Goal: Information Seeking & Learning: Learn about a topic

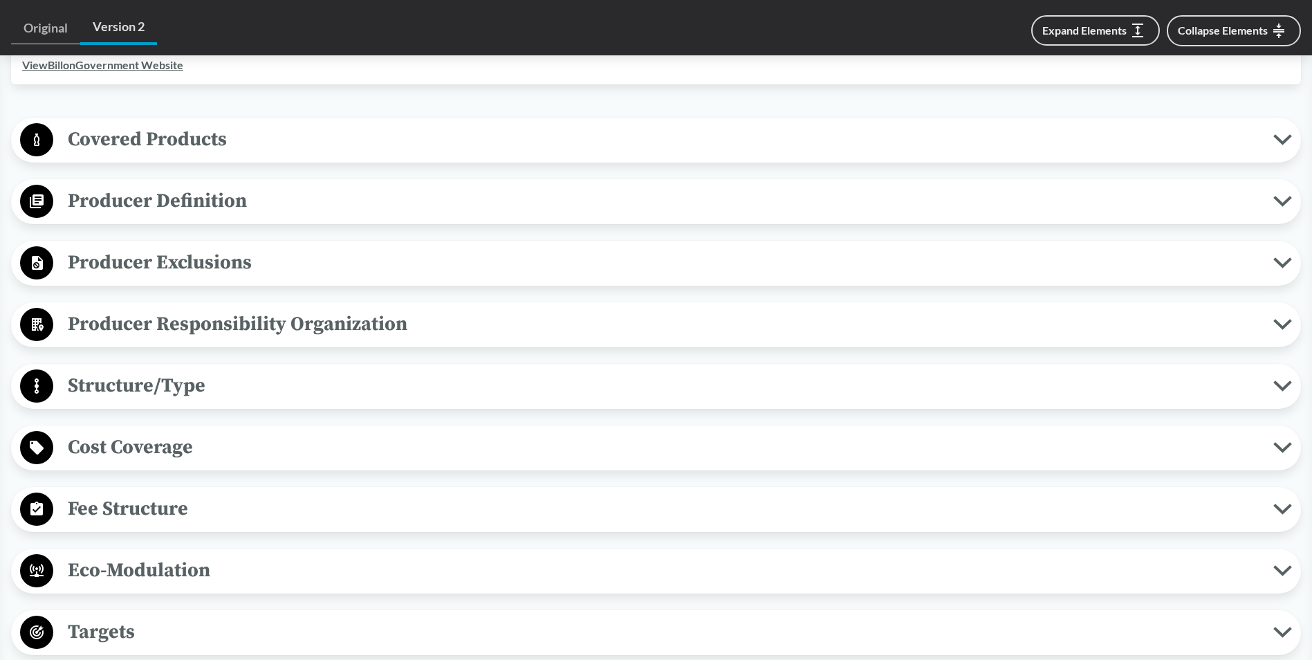
scroll to position [553, 0]
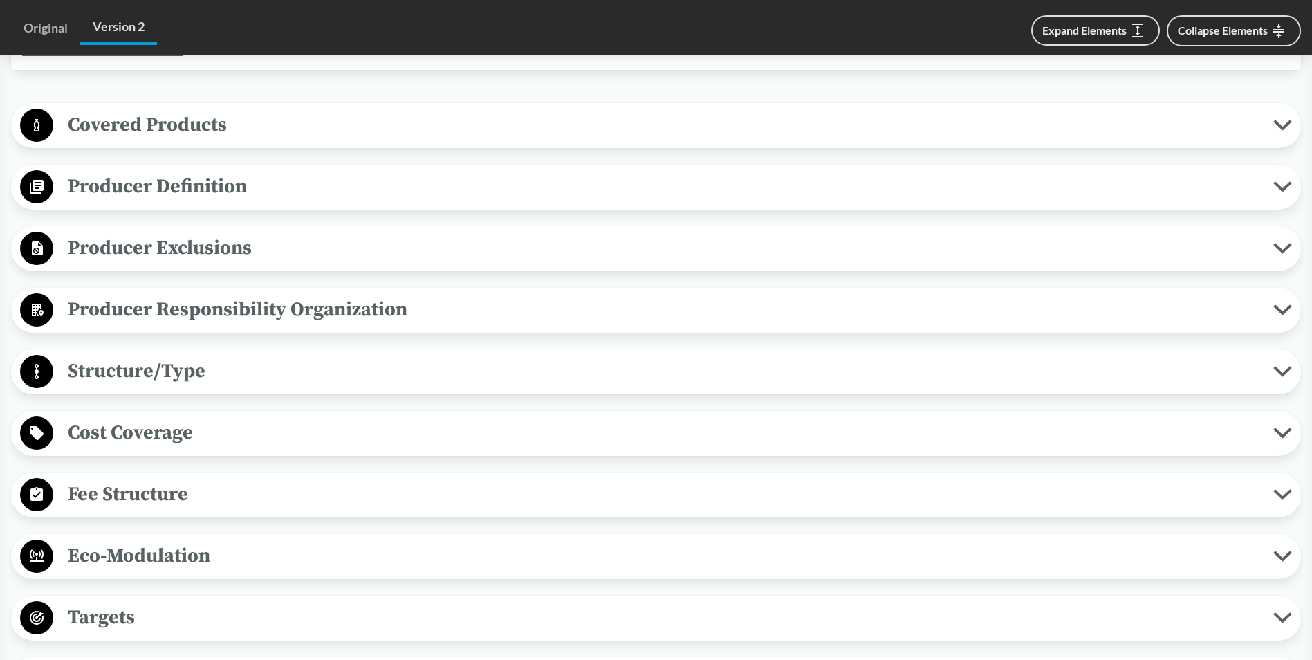
click at [1280, 118] on button "Covered Products" at bounding box center [656, 125] width 1280 height 35
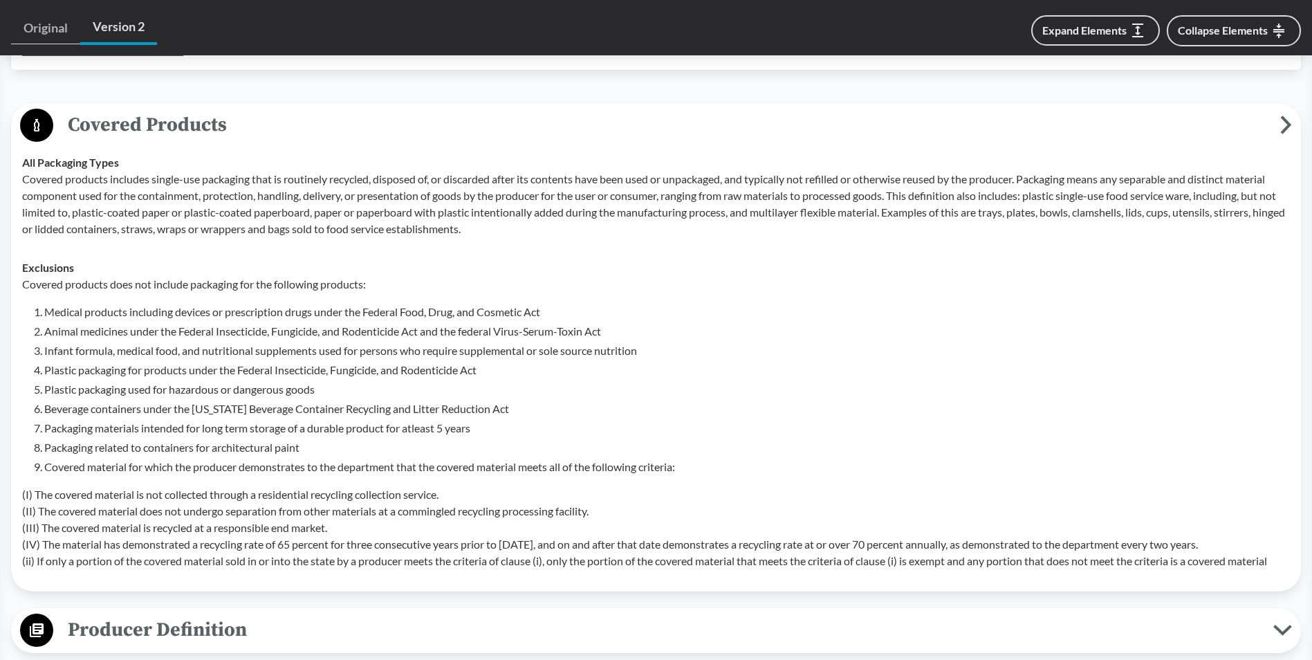
click at [1281, 122] on icon at bounding box center [1286, 124] width 12 height 19
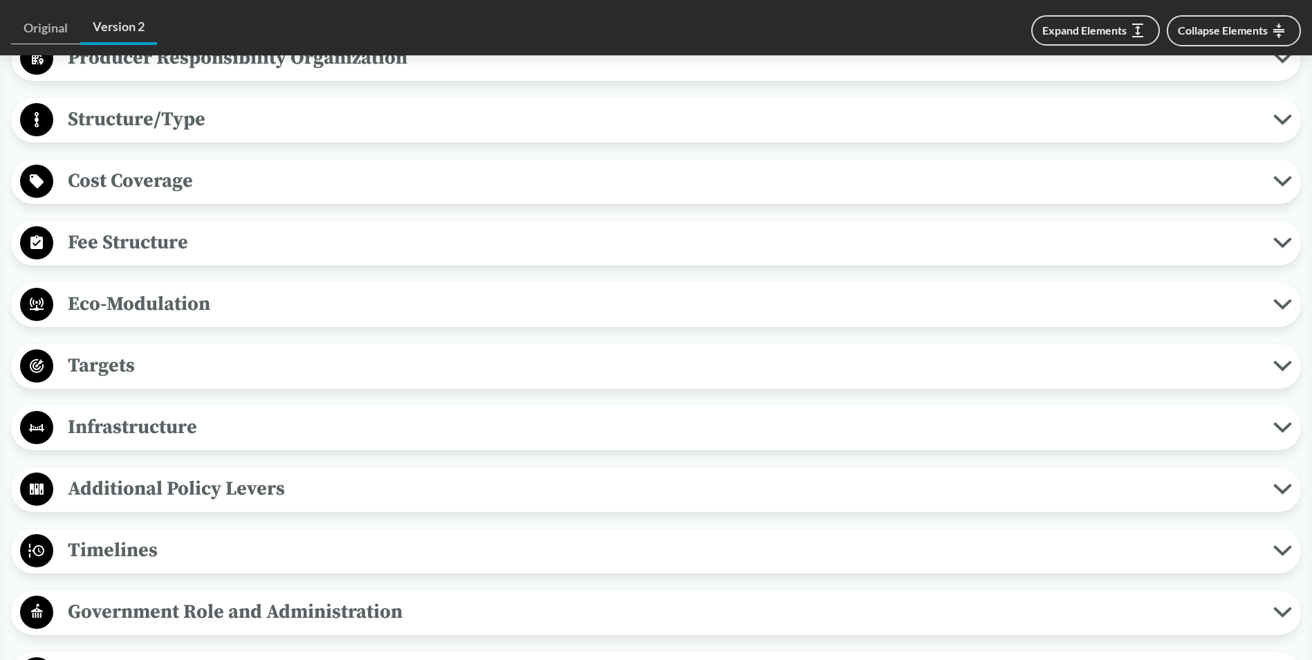
scroll to position [830, 0]
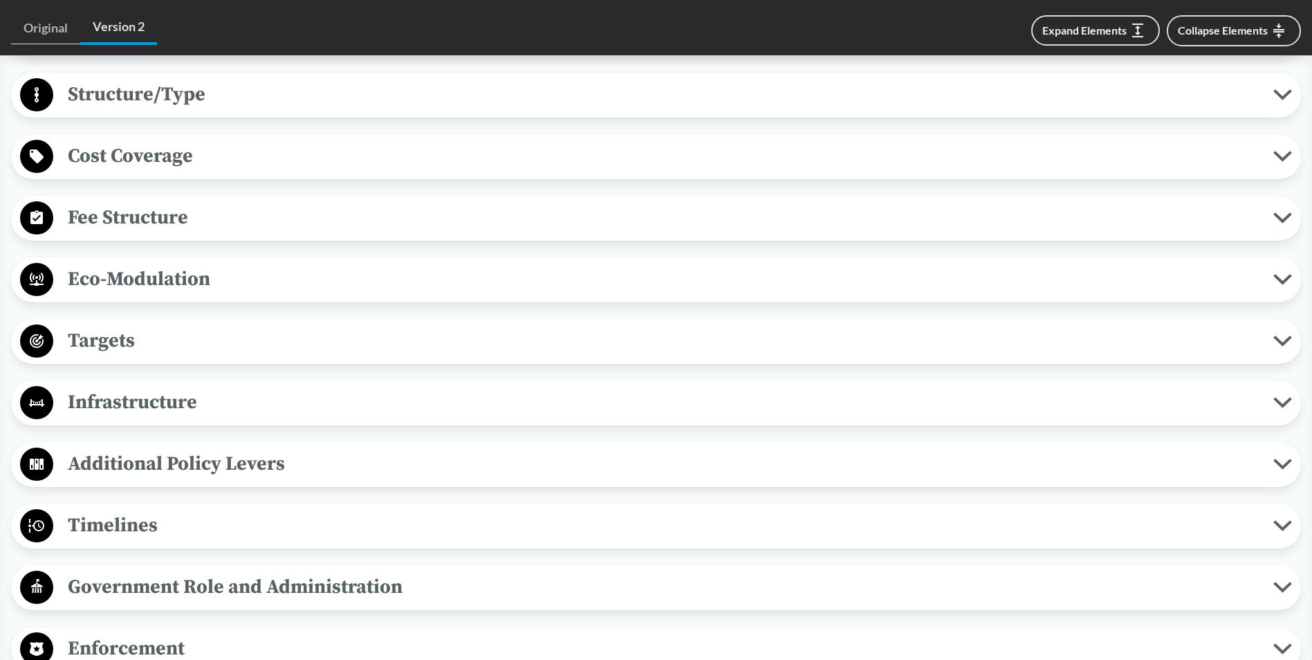
click at [460, 218] on span "Fee Structure" at bounding box center [663, 217] width 1220 height 31
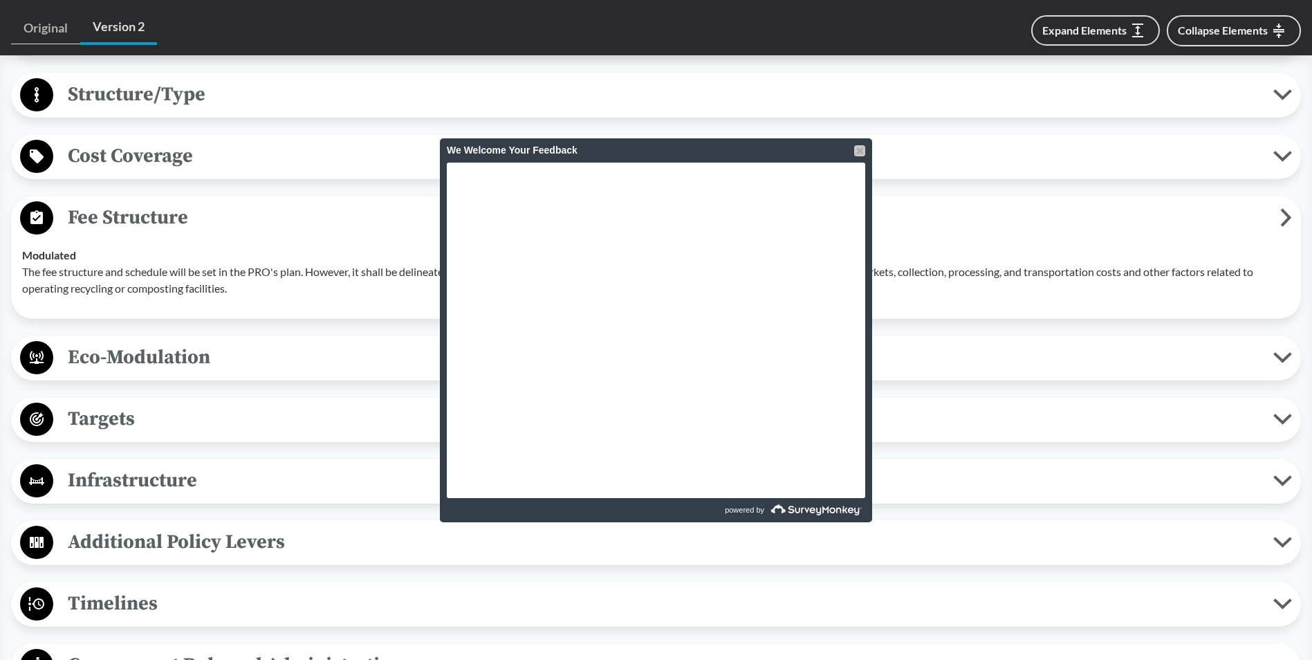
click at [862, 148] on div at bounding box center [859, 150] width 11 height 11
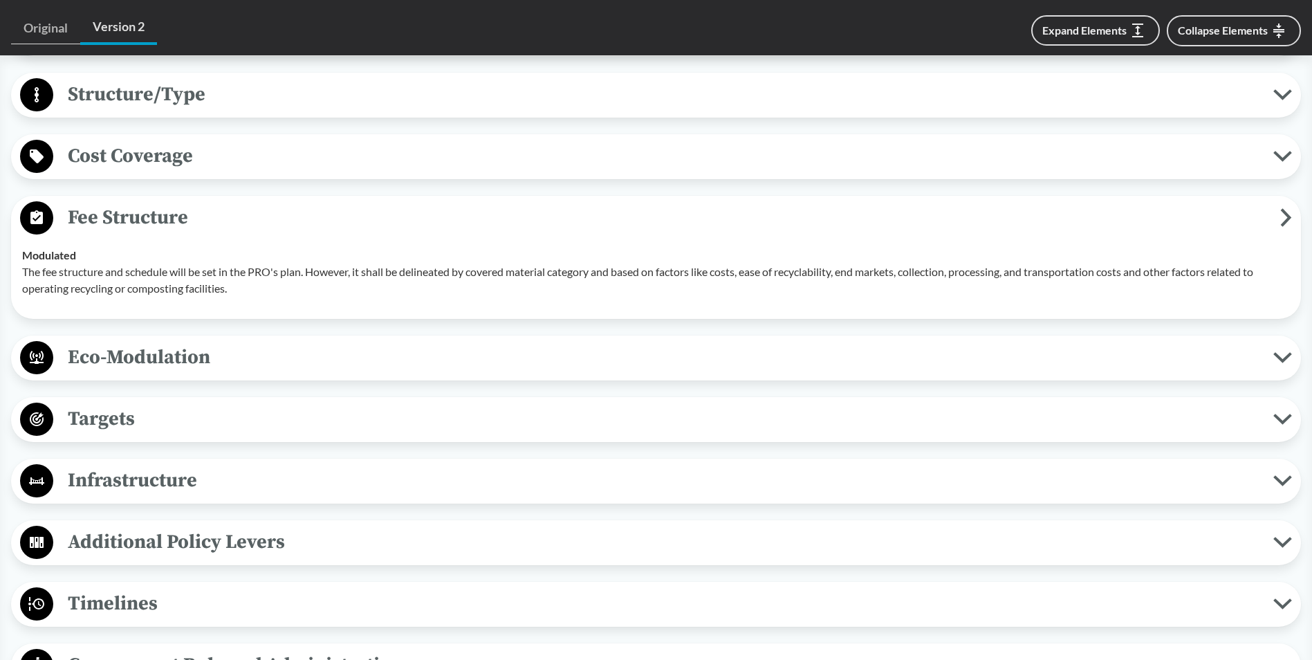
click at [1287, 217] on icon at bounding box center [1286, 217] width 12 height 19
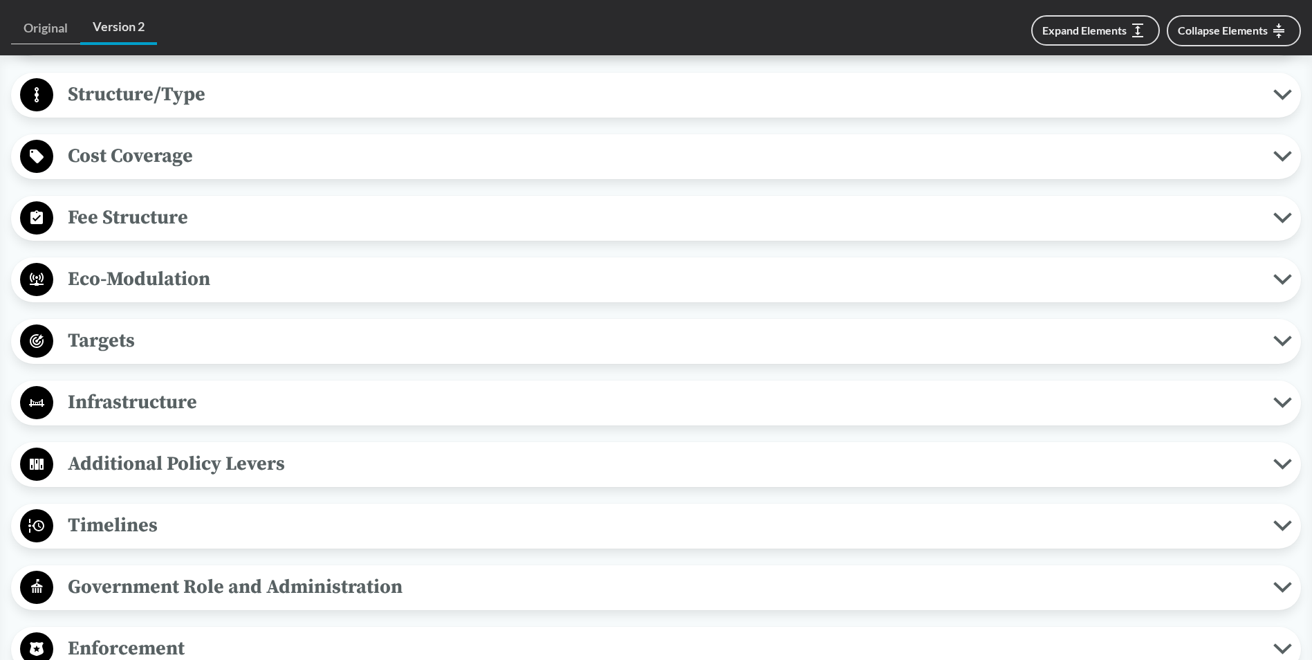
click at [260, 344] on span "Targets" at bounding box center [663, 340] width 1220 height 31
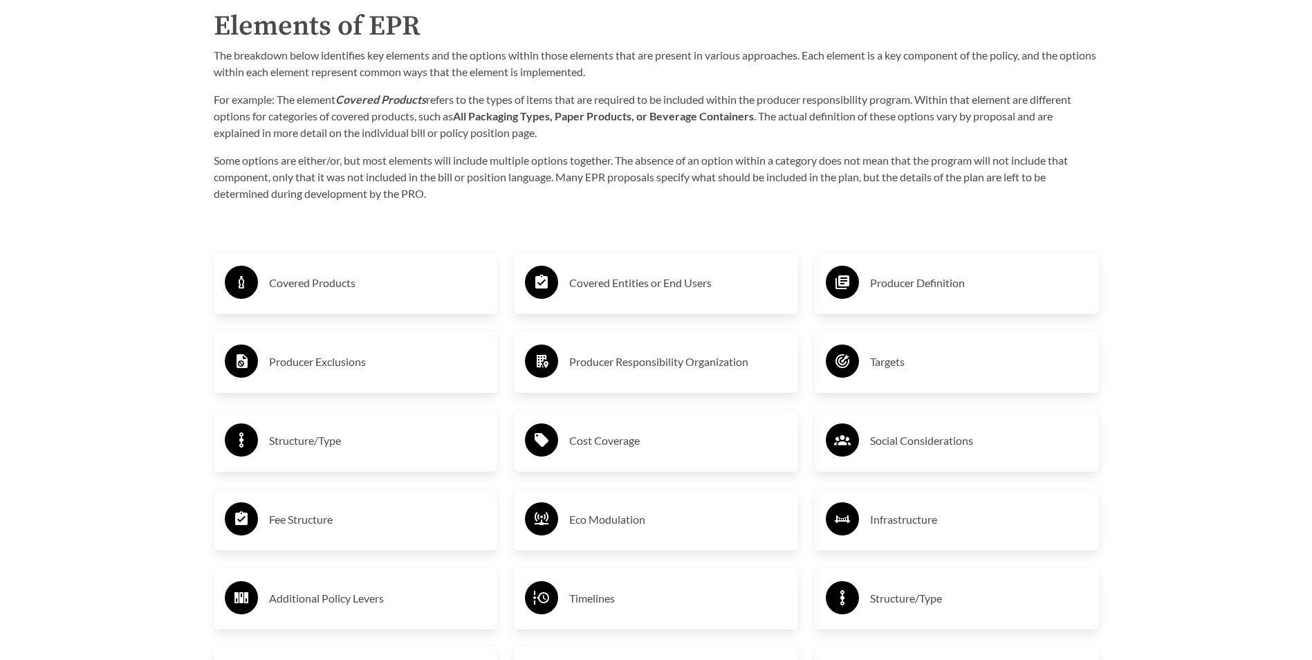
scroll to position [2351, 0]
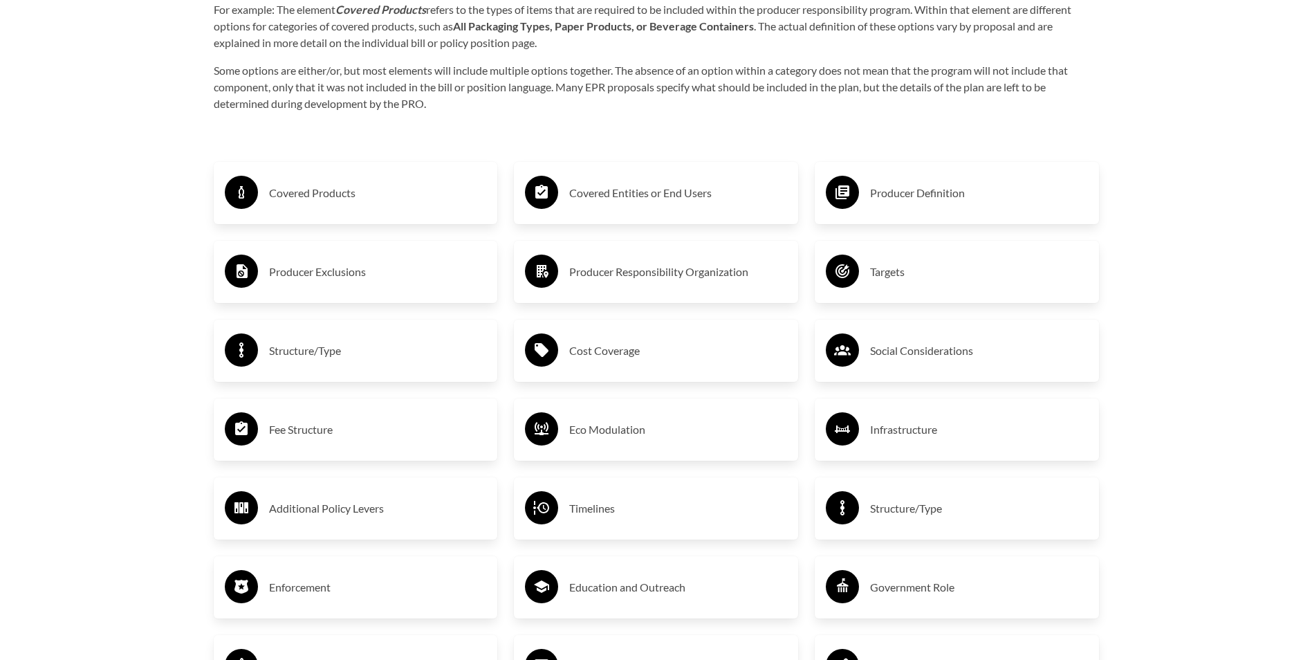
click at [852, 269] on circle at bounding box center [841, 270] width 33 height 33
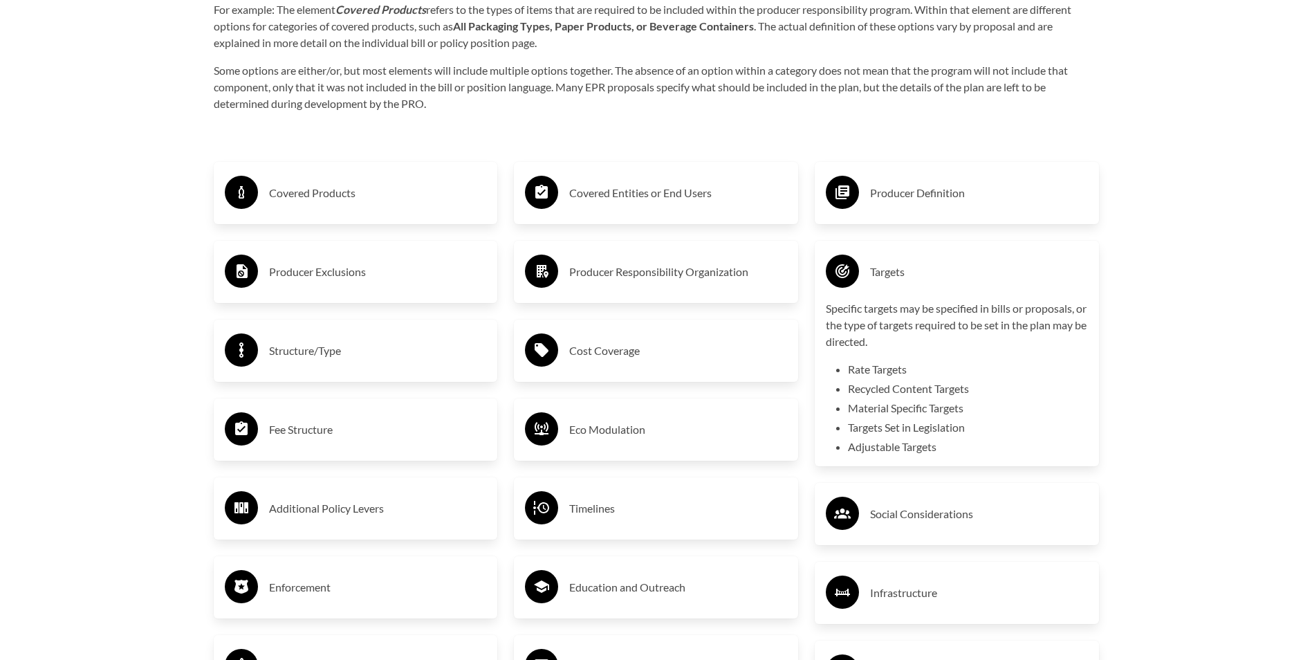
click at [852, 269] on circle at bounding box center [841, 270] width 33 height 33
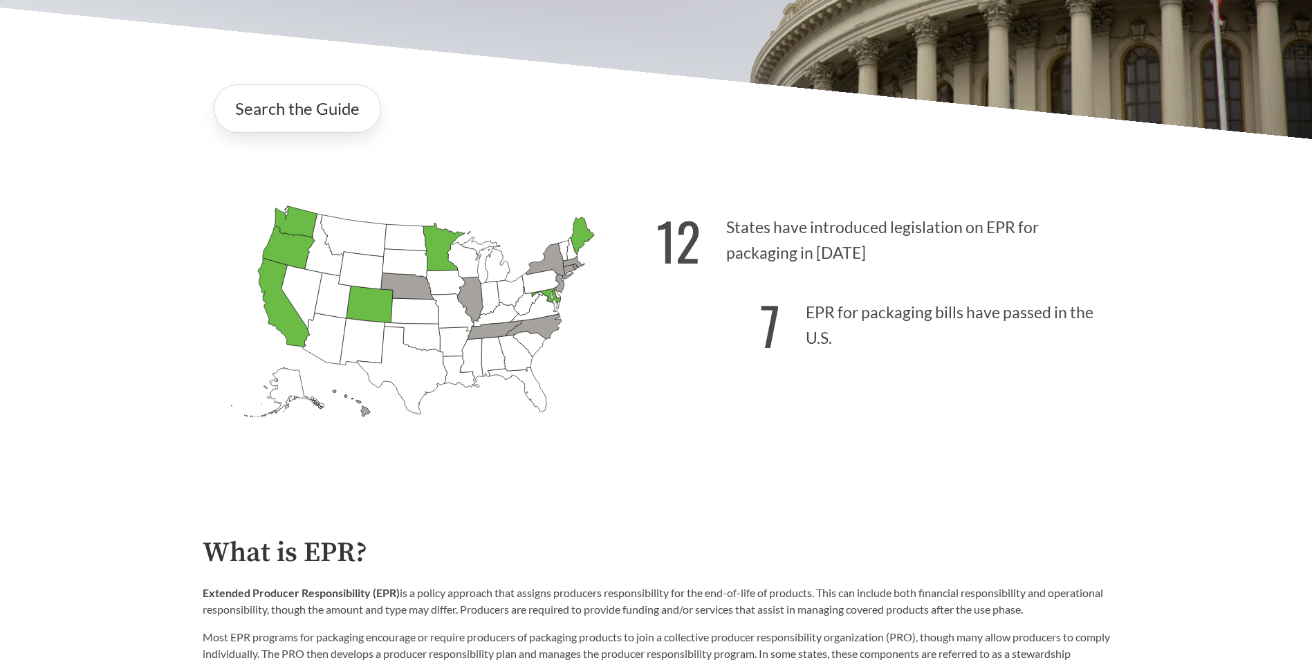
scroll to position [346, 0]
